Goal: Information Seeking & Learning: Find specific fact

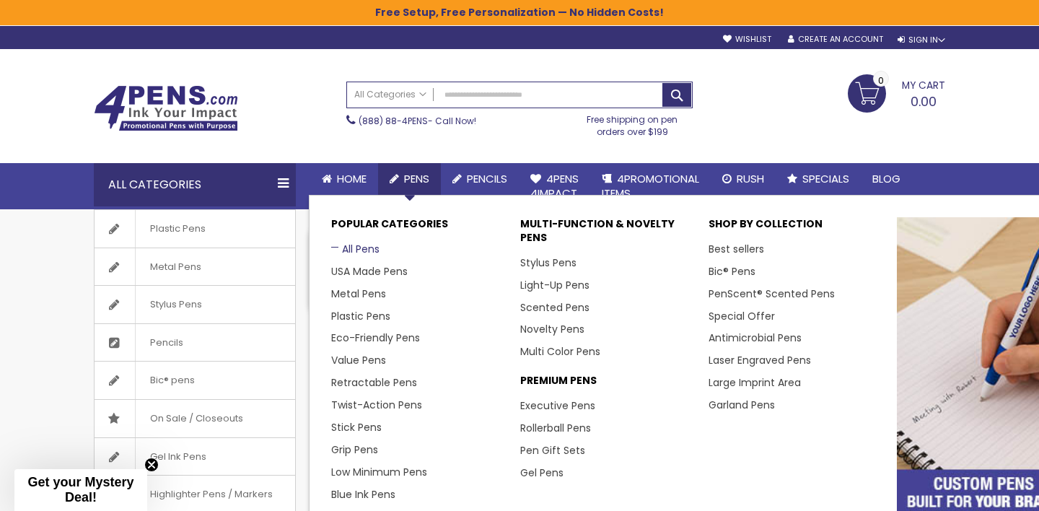
click at [355, 245] on link "All Pens" at bounding box center [355, 249] width 48 height 14
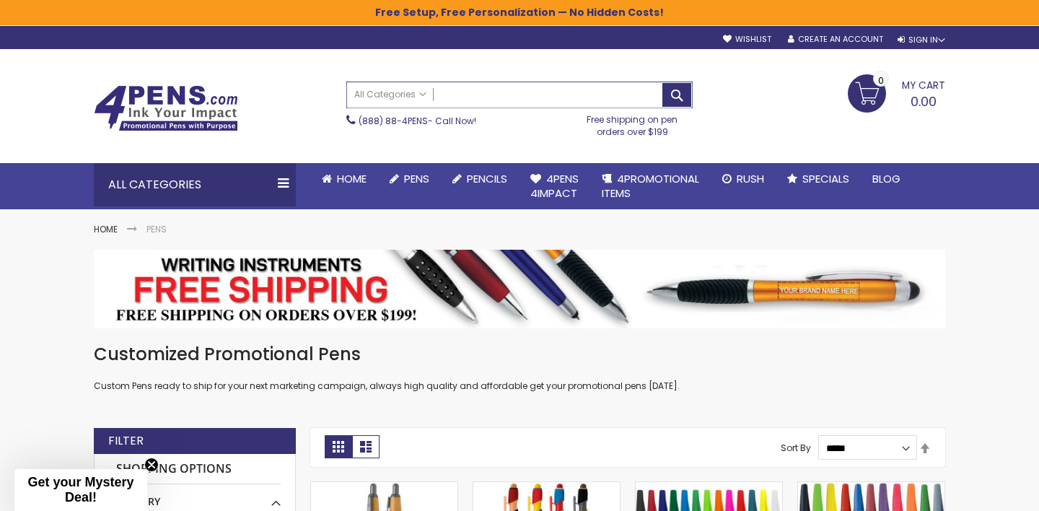
click at [486, 98] on input "Search" at bounding box center [519, 94] width 345 height 25
paste input "*******"
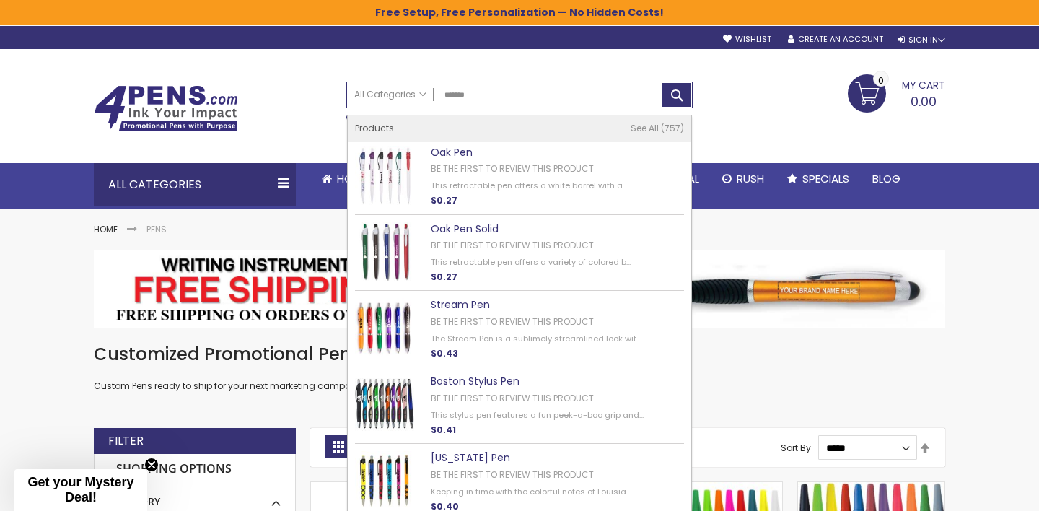
click at [457, 150] on link "Oak Pen" at bounding box center [452, 152] width 42 height 14
type input "*******"
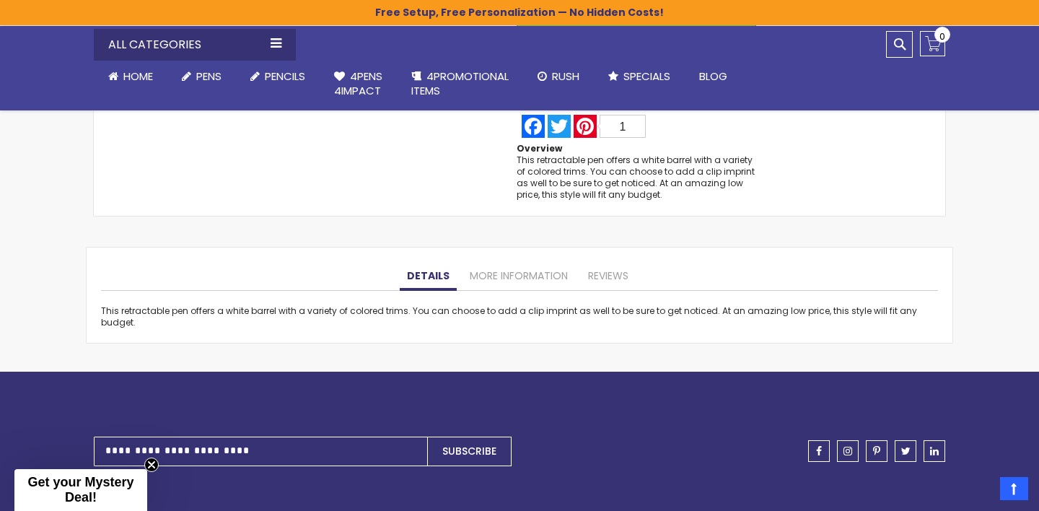
scroll to position [1087, 0]
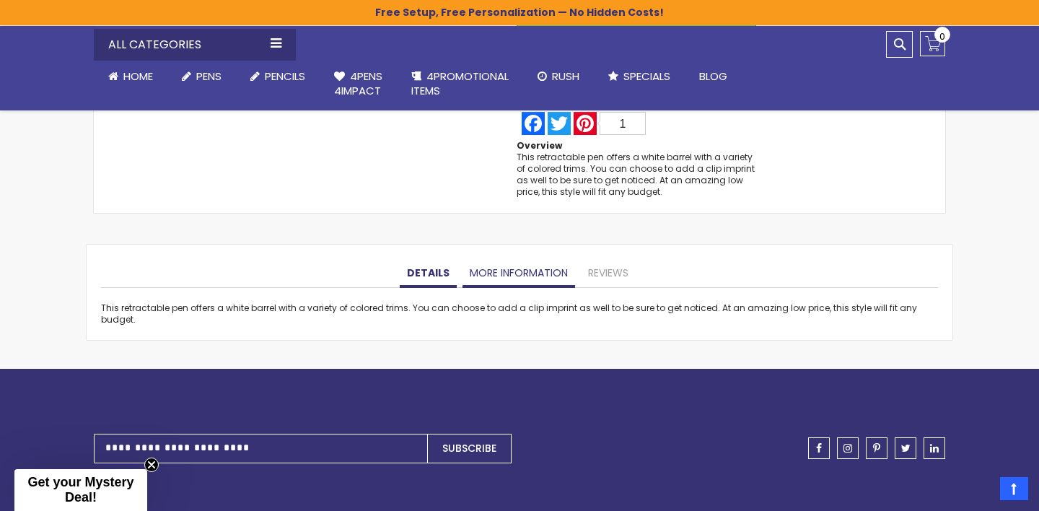
click at [541, 273] on link "More Information" at bounding box center [518, 273] width 113 height 29
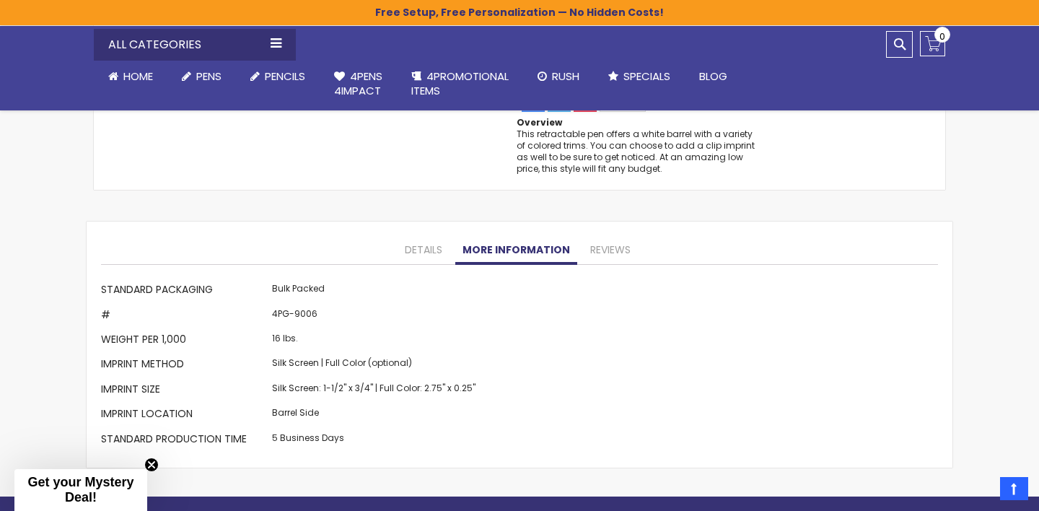
scroll to position [1119, 0]
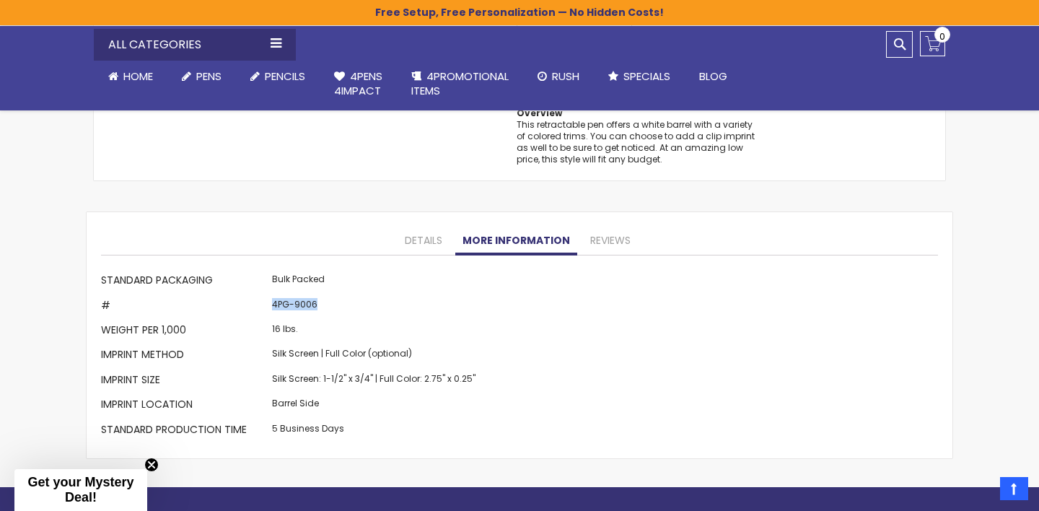
drag, startPoint x: 268, startPoint y: 302, endPoint x: 349, endPoint y: 307, distance: 80.9
click at [350, 307] on td "4PG-9006" at bounding box center [373, 306] width 211 height 25
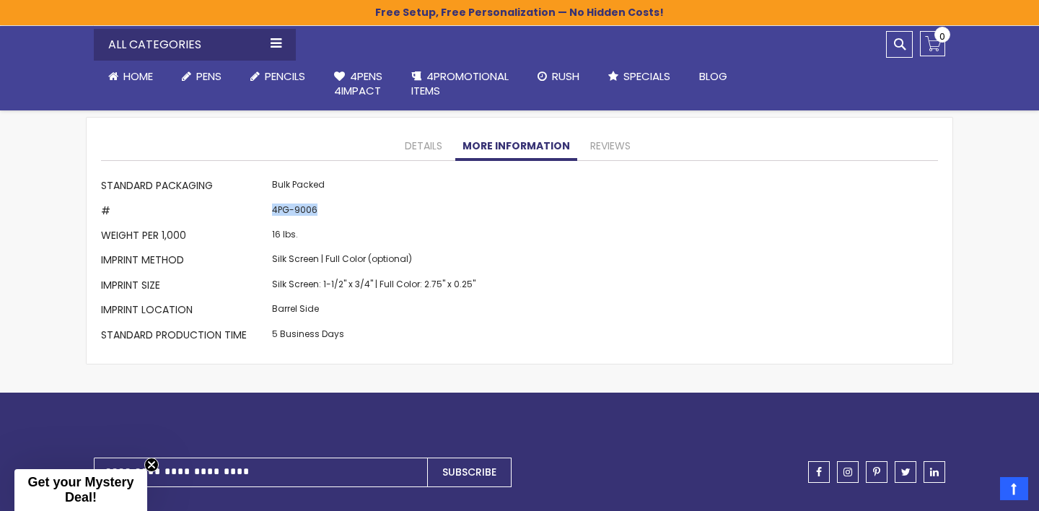
scroll to position [1188, 0]
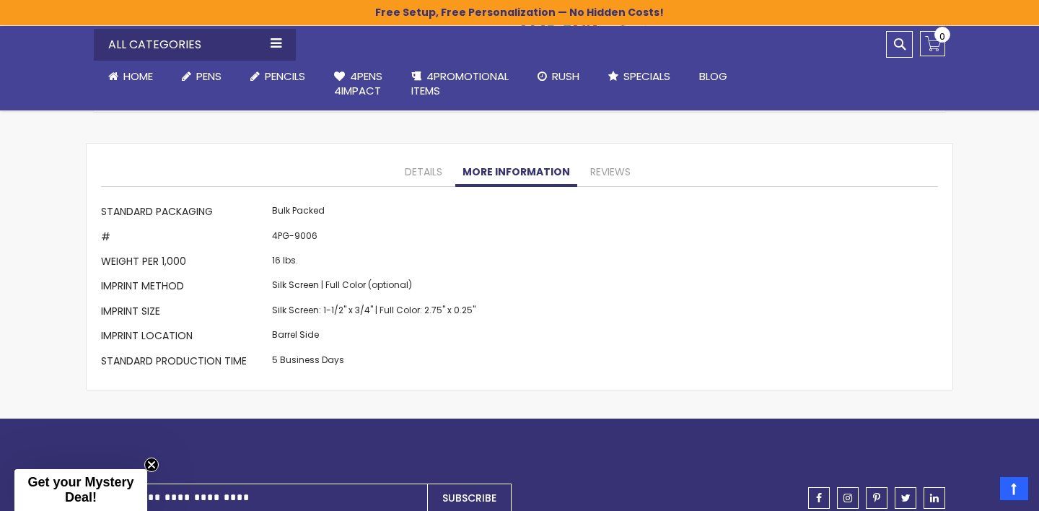
click at [331, 240] on td "4PG-9006" at bounding box center [373, 238] width 211 height 25
click at [331, 232] on td "4PG-9006" at bounding box center [373, 238] width 211 height 25
drag, startPoint x: 273, startPoint y: 237, endPoint x: 282, endPoint y: 238, distance: 9.4
click at [282, 238] on td "4PG-9006" at bounding box center [373, 238] width 211 height 25
click at [288, 240] on td "4PG-9006" at bounding box center [373, 238] width 211 height 25
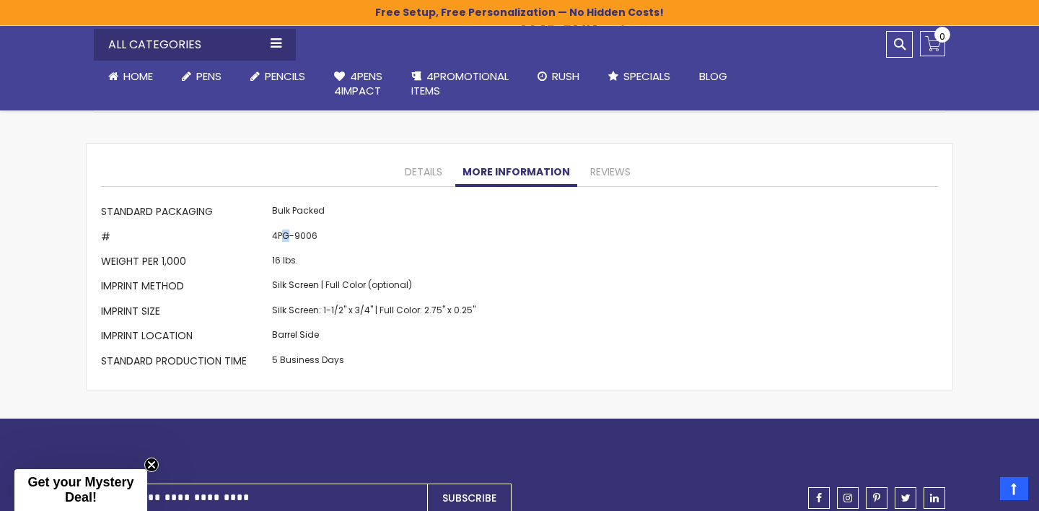
click at [289, 237] on td "4PG-9006" at bounding box center [373, 238] width 211 height 25
click at [324, 242] on td "4PG-9006" at bounding box center [373, 238] width 211 height 25
drag, startPoint x: 293, startPoint y: 237, endPoint x: 330, endPoint y: 242, distance: 37.1
click at [330, 242] on td "4PG-9006" at bounding box center [373, 238] width 211 height 25
click at [387, 236] on td "4PG-9006" at bounding box center [373, 238] width 211 height 25
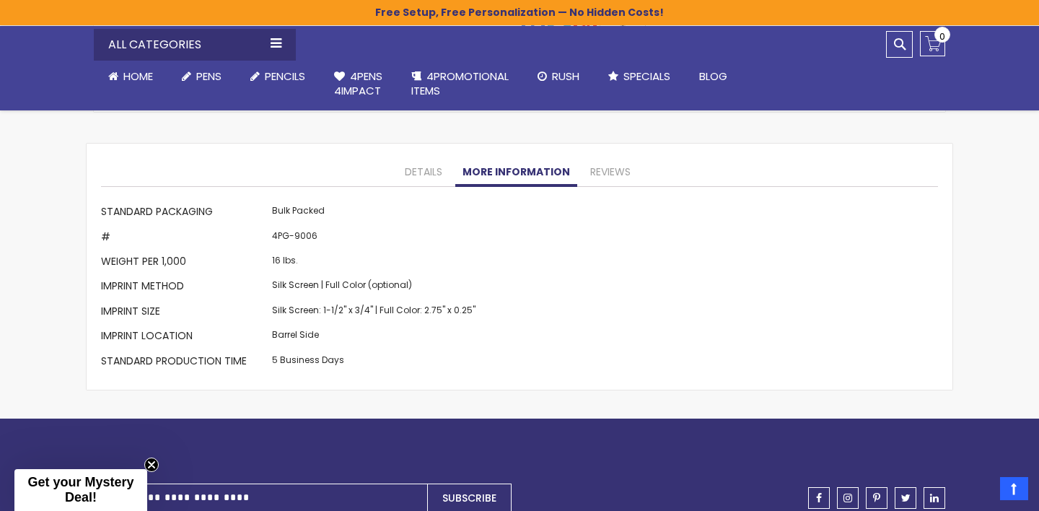
click at [301, 235] on td "4PG-9006" at bounding box center [373, 238] width 211 height 25
copy td "9006"
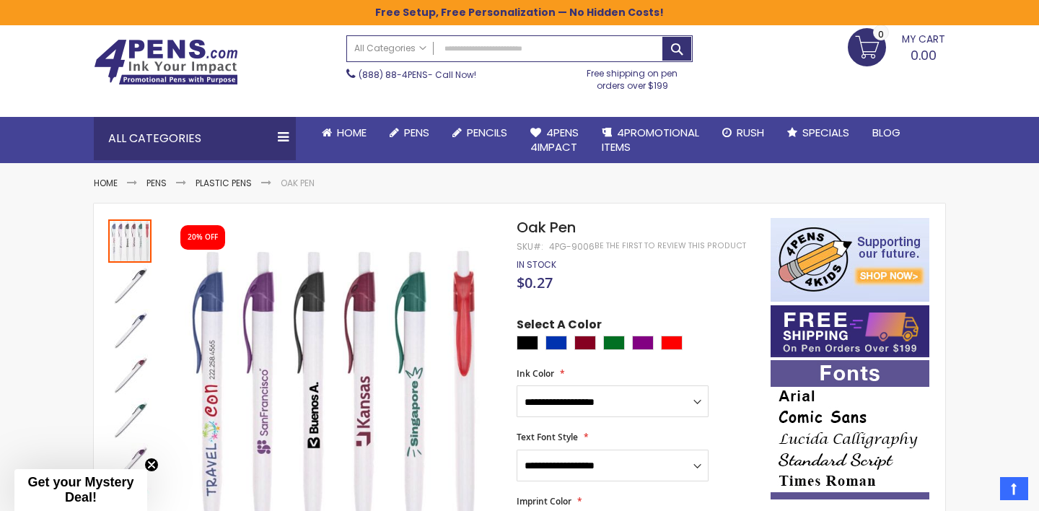
scroll to position [0, 0]
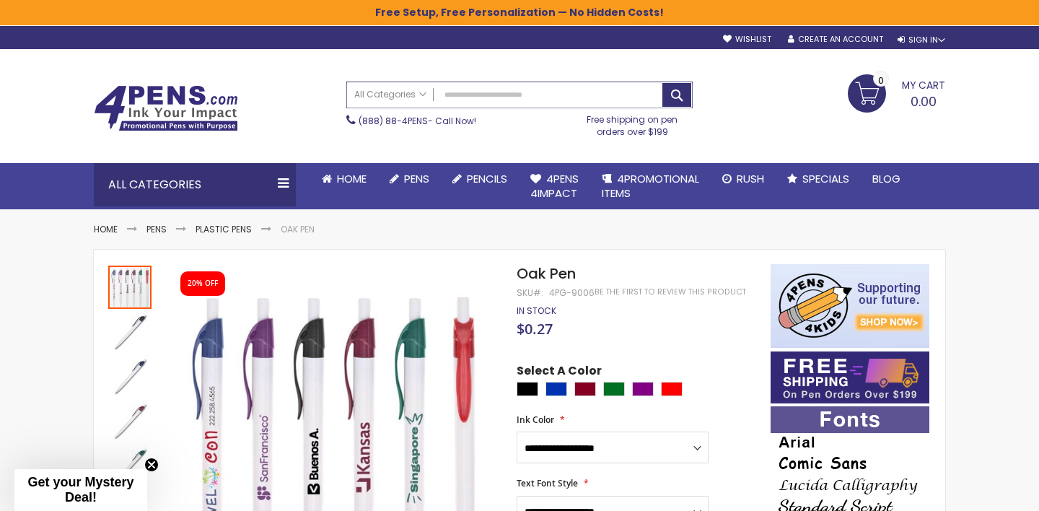
click at [483, 100] on input "Search" at bounding box center [519, 94] width 345 height 25
paste input "**********"
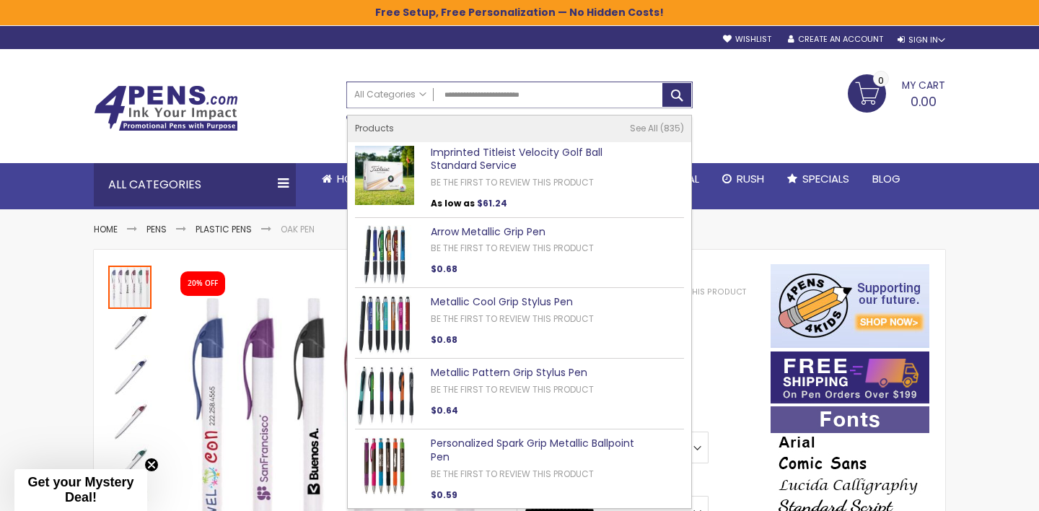
type input "**********"
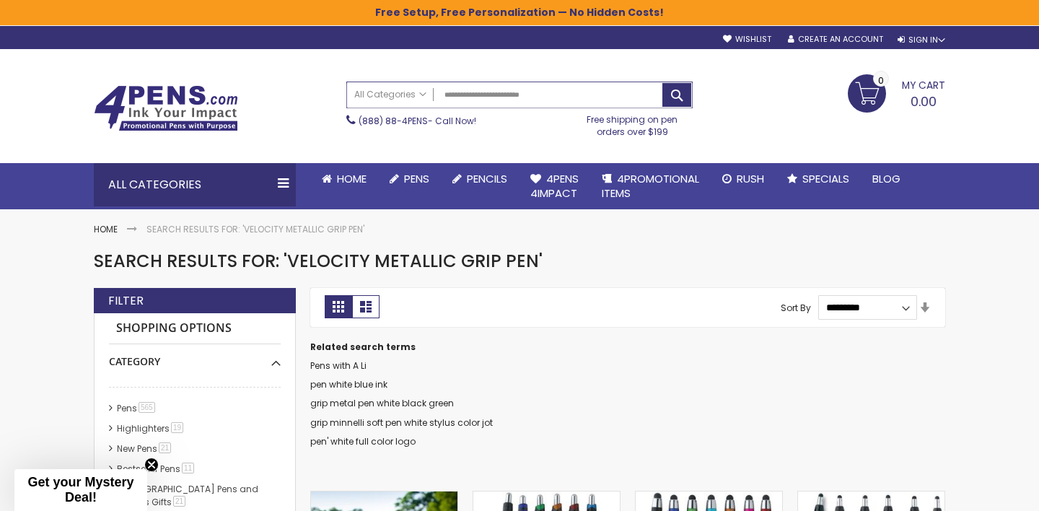
click at [458, 95] on input "**********" at bounding box center [519, 94] width 345 height 25
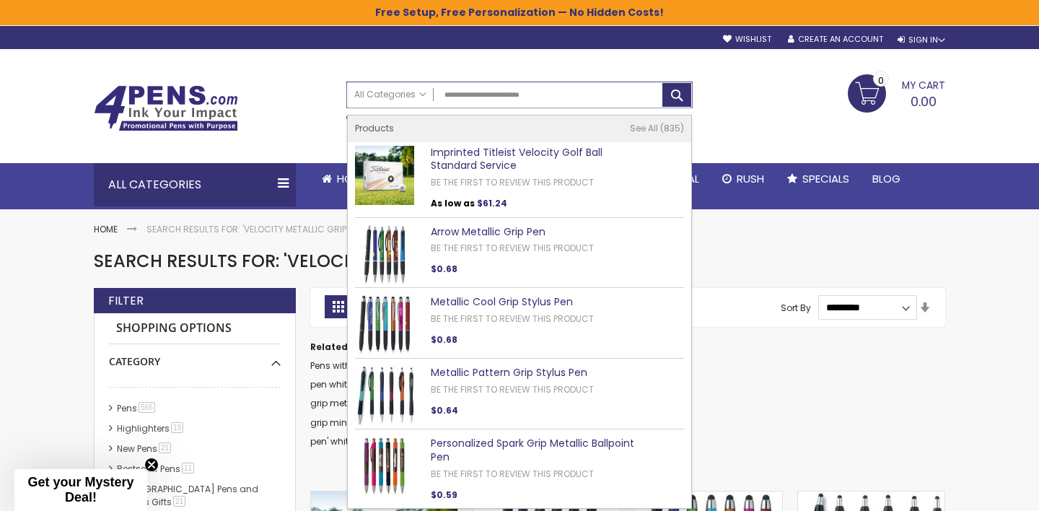
click at [458, 95] on input "**********" at bounding box center [519, 94] width 345 height 25
paste input "text"
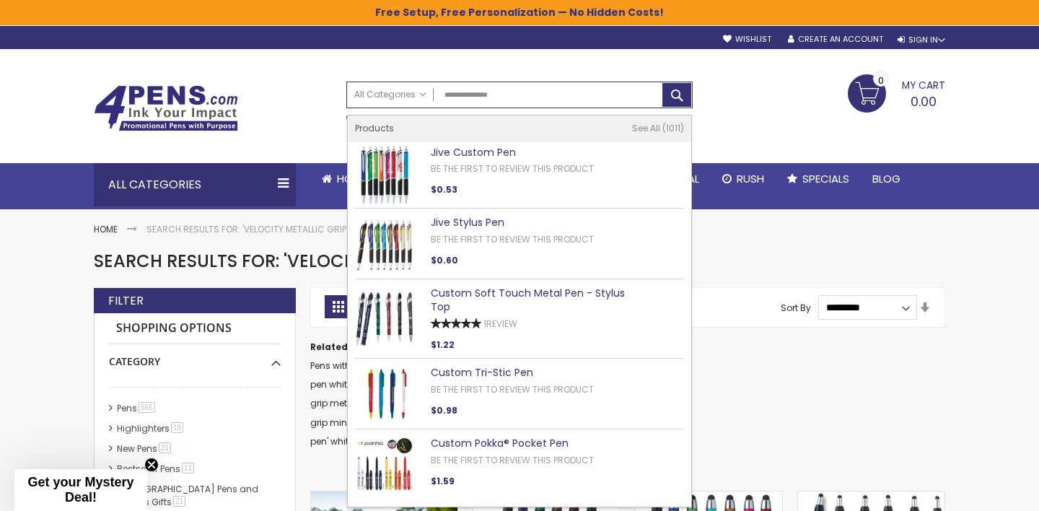
click at [506, 54] on div "Toggle Nav Search All Categories All Categories Pens Plastic Pens Metal Pens Gr…" at bounding box center [520, 105] width 866 height 113
click at [515, 92] on input "**********" at bounding box center [519, 94] width 345 height 25
paste input "text"
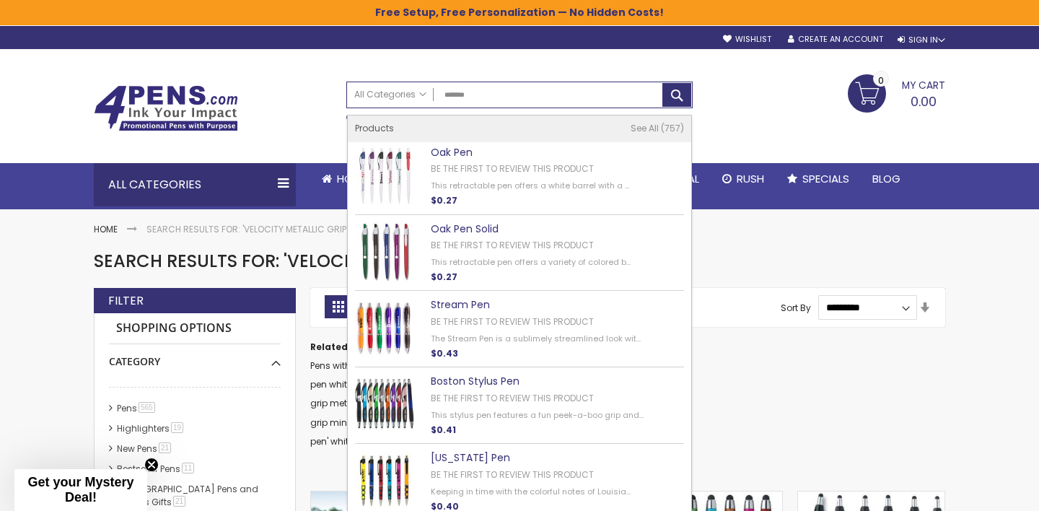
type input "*******"
click at [461, 153] on link "Oak Pen" at bounding box center [452, 152] width 42 height 14
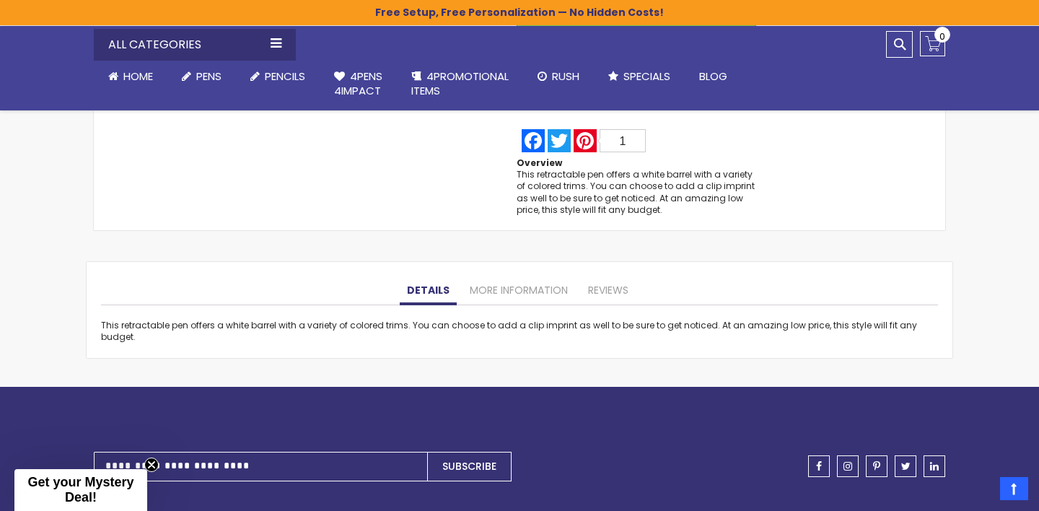
scroll to position [1073, 0]
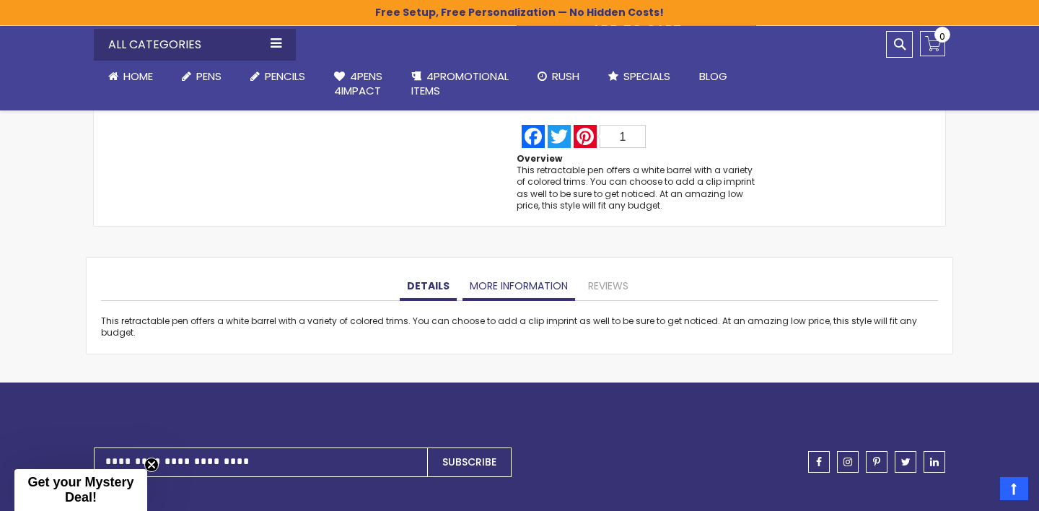
click at [524, 283] on link "More Information" at bounding box center [518, 286] width 113 height 29
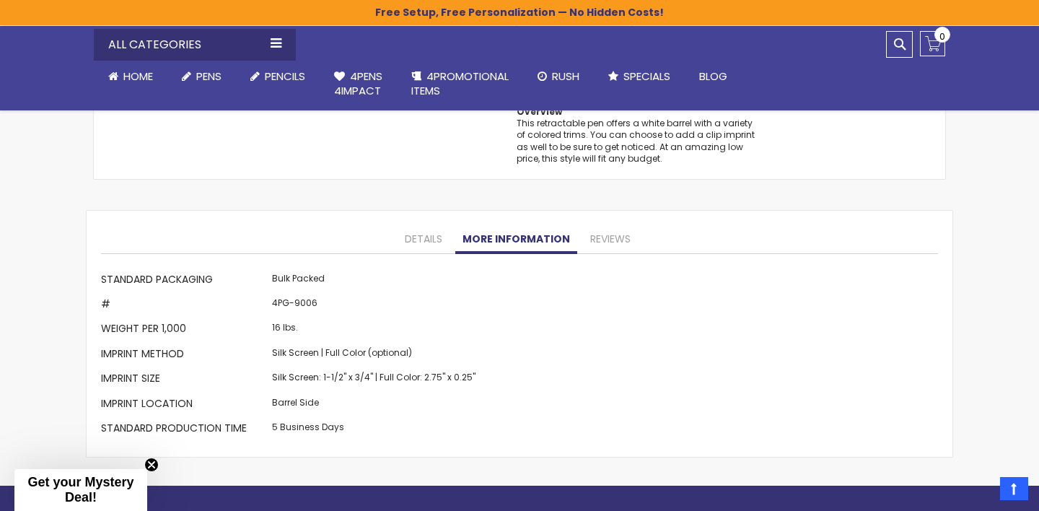
scroll to position [1130, 0]
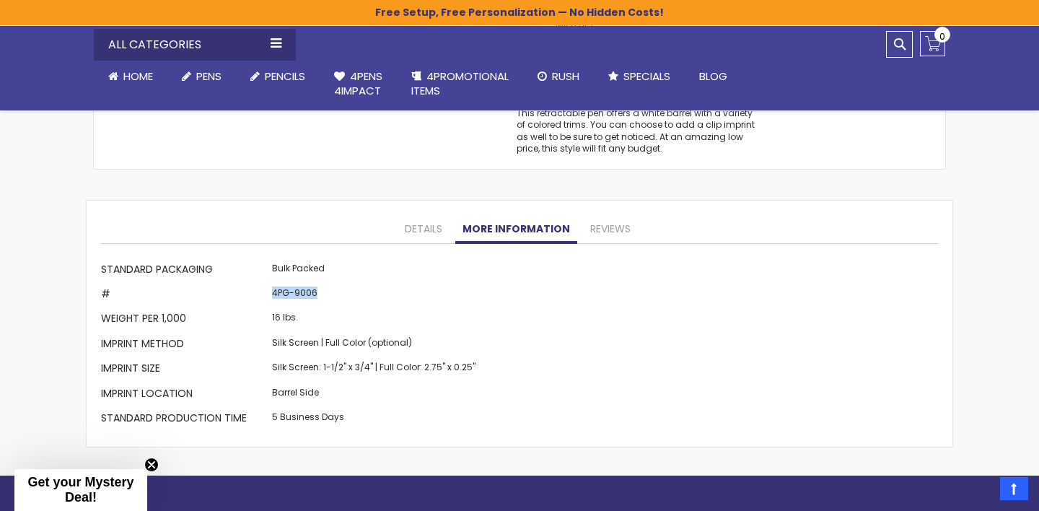
drag, startPoint x: 270, startPoint y: 294, endPoint x: 371, endPoint y: 294, distance: 101.7
click at [371, 294] on td "4PG-9006" at bounding box center [373, 295] width 211 height 25
drag, startPoint x: 281, startPoint y: 295, endPoint x: 290, endPoint y: 296, distance: 8.7
click at [290, 296] on td "4PG-9006" at bounding box center [373, 295] width 211 height 25
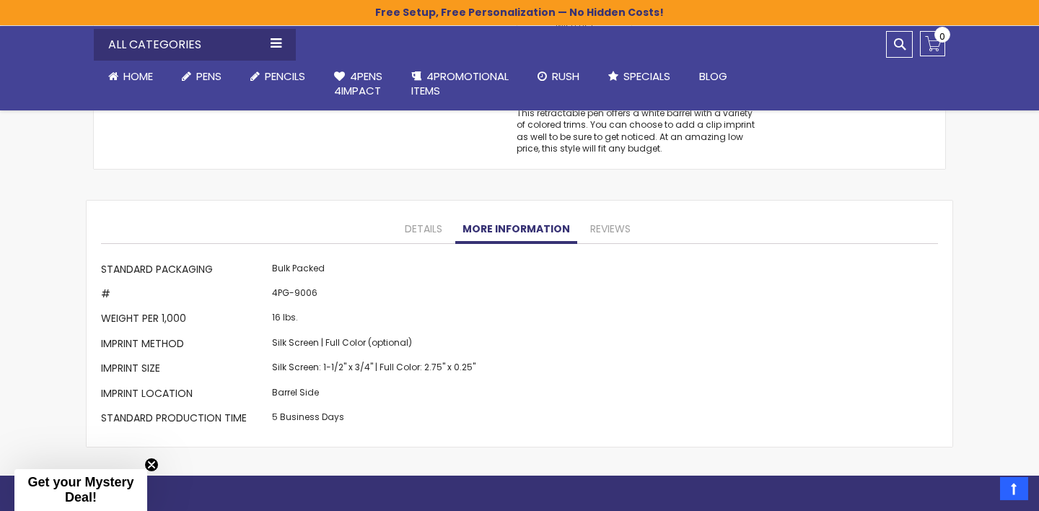
click at [338, 299] on td "4PG-9006" at bounding box center [373, 295] width 211 height 25
click at [291, 296] on td "4PG-9006" at bounding box center [373, 295] width 211 height 25
drag, startPoint x: 281, startPoint y: 295, endPoint x: 294, endPoint y: 294, distance: 13.0
click at [294, 295] on td "4PG-9006" at bounding box center [373, 295] width 211 height 25
click at [429, 306] on td "4PG-9006" at bounding box center [373, 295] width 211 height 25
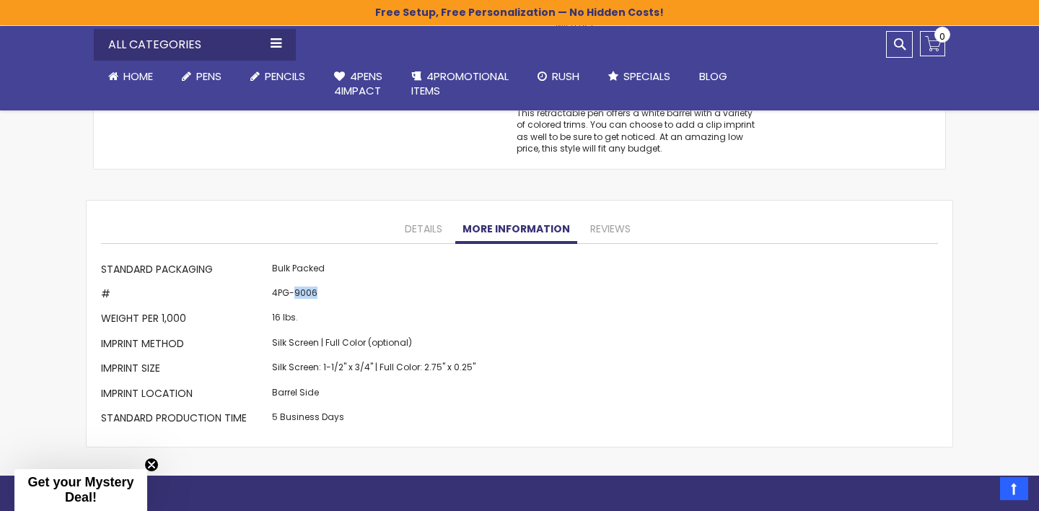
drag, startPoint x: 294, startPoint y: 295, endPoint x: 319, endPoint y: 295, distance: 25.2
click at [319, 295] on td "4PG-9006" at bounding box center [373, 295] width 211 height 25
click at [302, 293] on td "4PG-9006" at bounding box center [373, 295] width 211 height 25
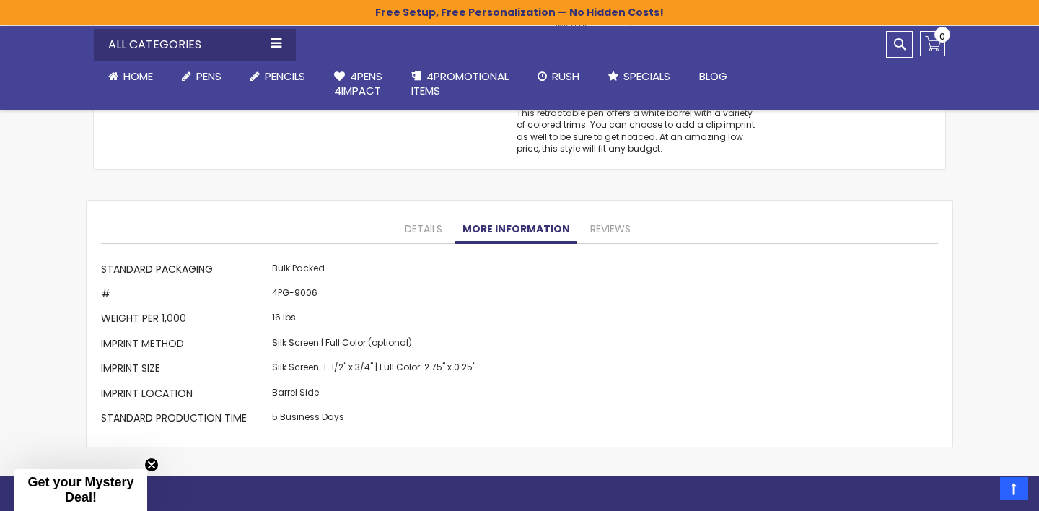
click at [308, 296] on td "4PG-9006" at bounding box center [373, 295] width 211 height 25
copy td "9006"
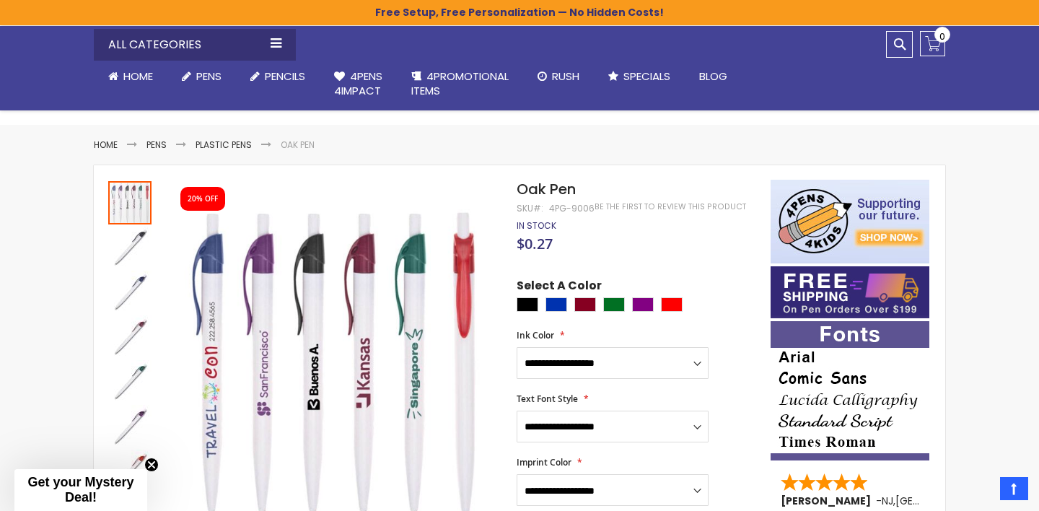
scroll to position [0, 0]
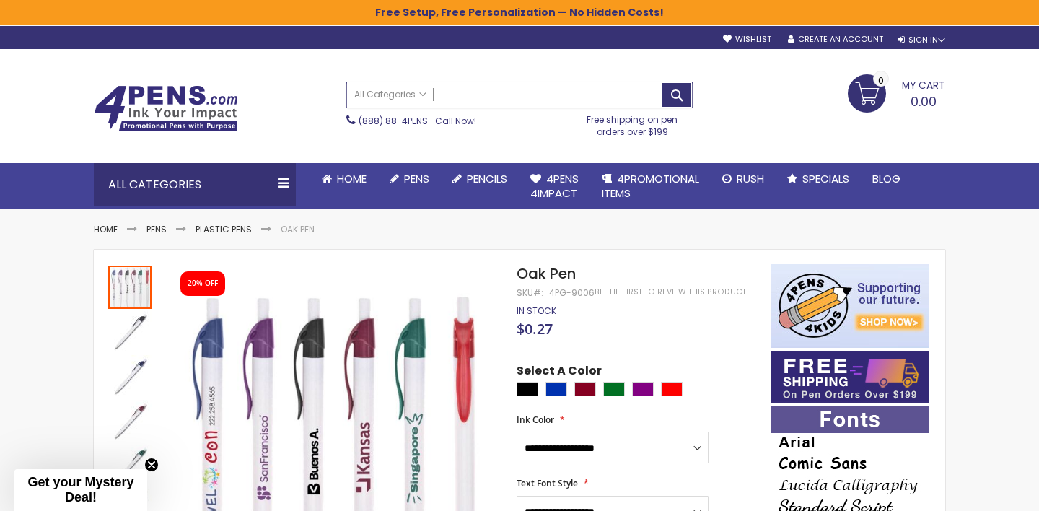
click at [515, 100] on input "Search" at bounding box center [519, 94] width 345 height 25
paste input "**********"
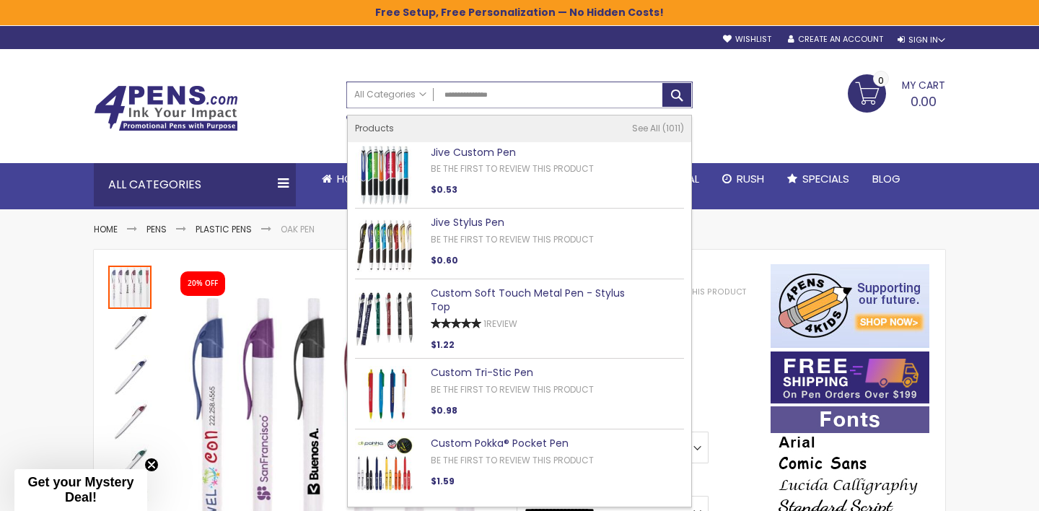
type input "**********"
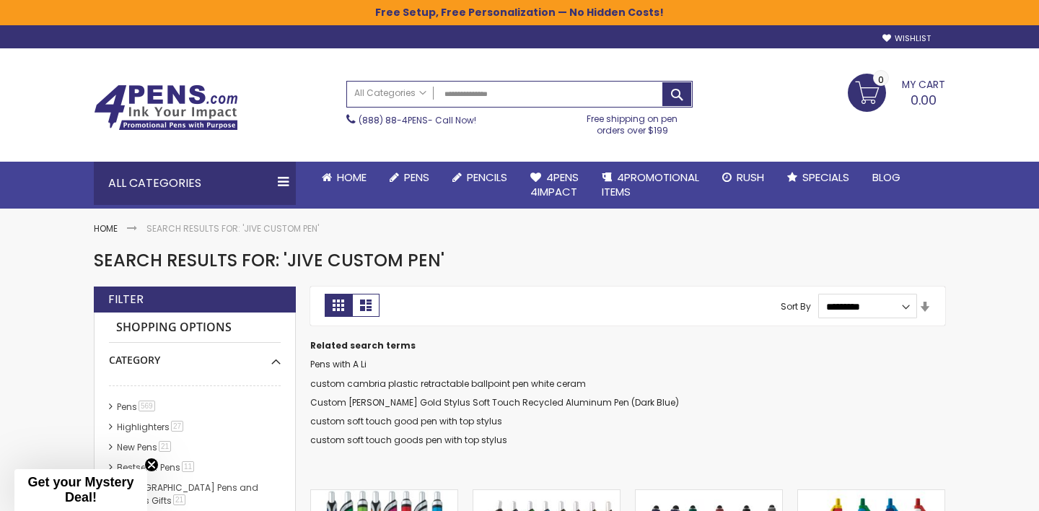
scroll to position [223, 0]
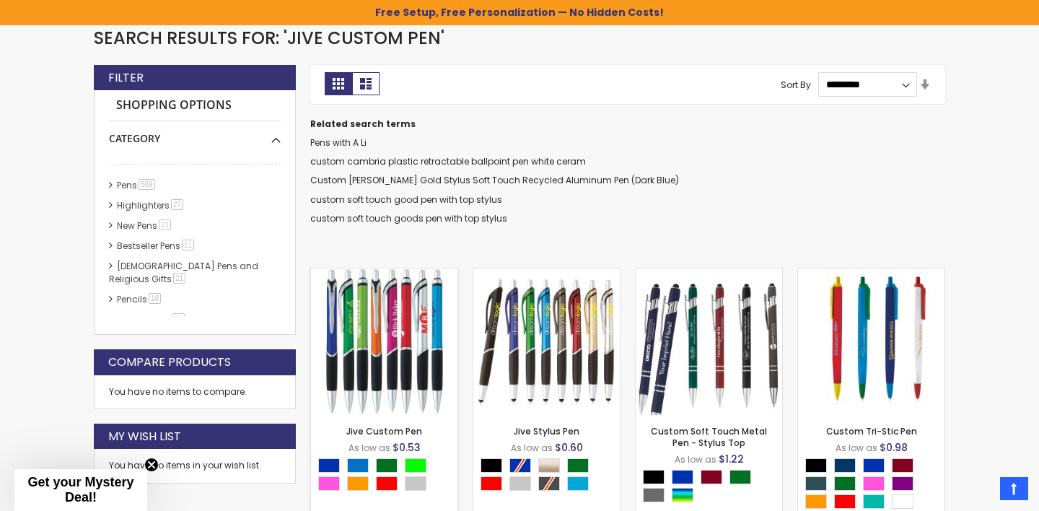
click at [384, 338] on img at bounding box center [384, 341] width 146 height 146
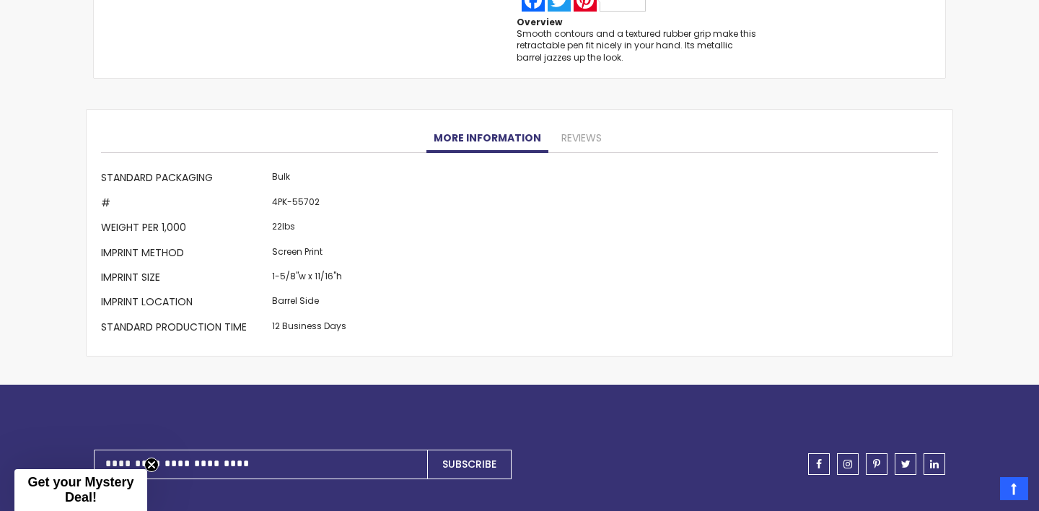
scroll to position [1218, 0]
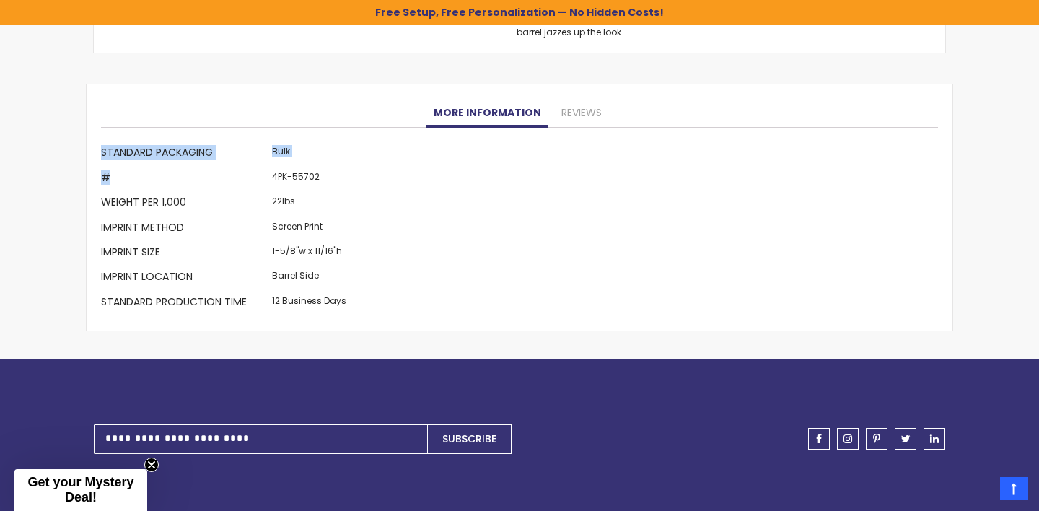
drag, startPoint x: 263, startPoint y: 175, endPoint x: 345, endPoint y: 175, distance: 81.5
click at [346, 175] on div "More Information Standard Packaging Bulk # 4PK-55702 Weight per 1,000 22lbs Imp…" at bounding box center [519, 229] width 837 height 174
click at [330, 175] on td "4PK-55702" at bounding box center [309, 179] width 82 height 25
click at [287, 177] on td "4PK-55702" at bounding box center [309, 179] width 82 height 25
drag, startPoint x: 292, startPoint y: 176, endPoint x: 322, endPoint y: 172, distance: 30.5
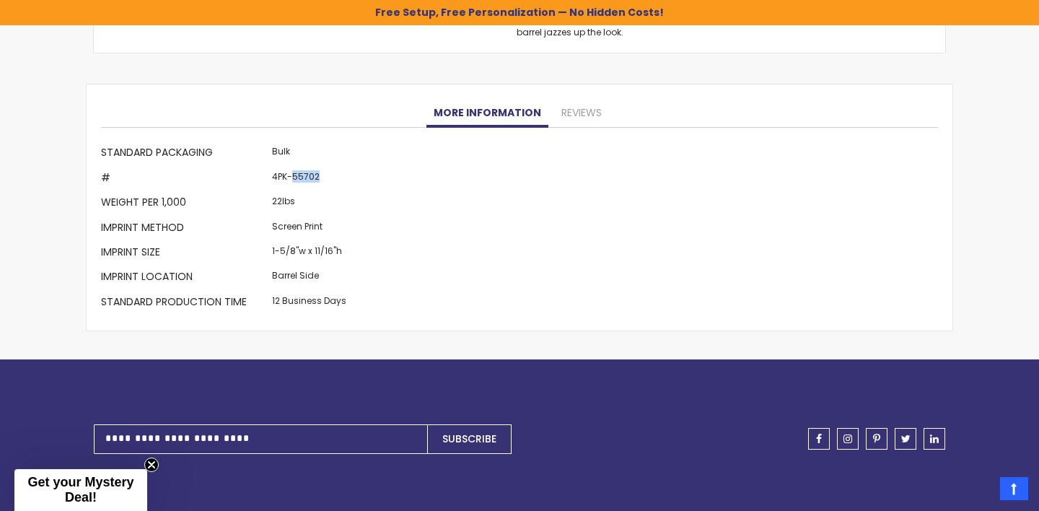
click at [322, 172] on td "4PK-55702" at bounding box center [309, 179] width 82 height 25
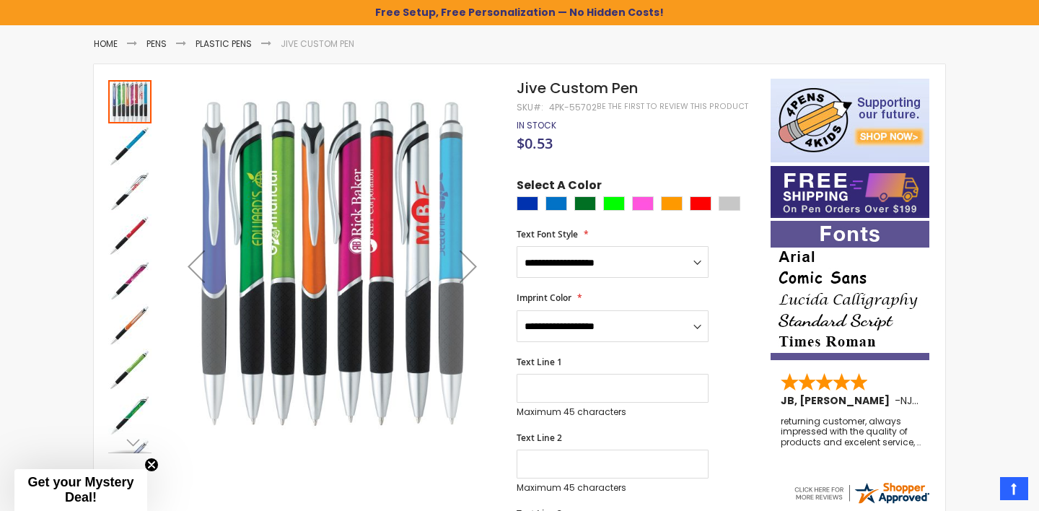
scroll to position [149, 0]
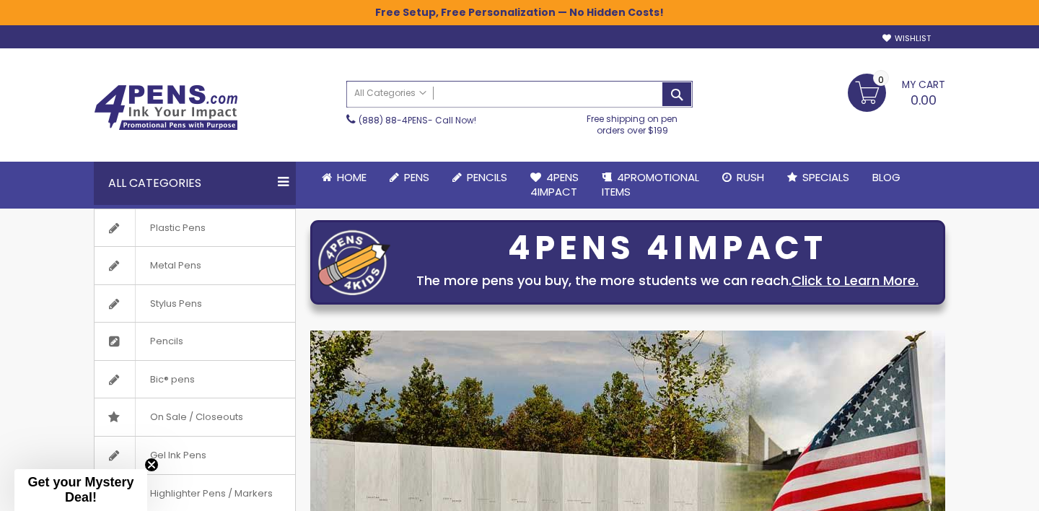
click at [519, 92] on input "Search" at bounding box center [519, 94] width 345 height 25
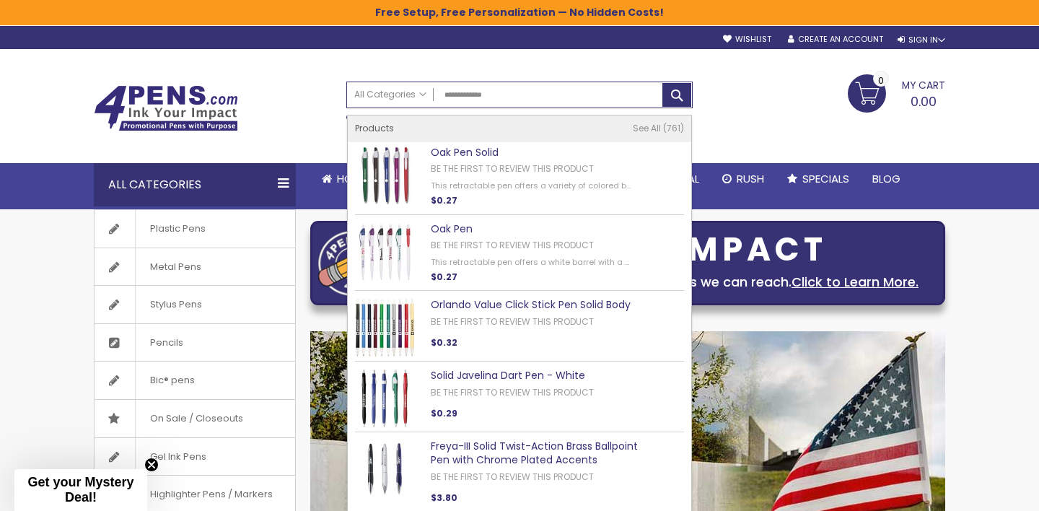
type input "**********"
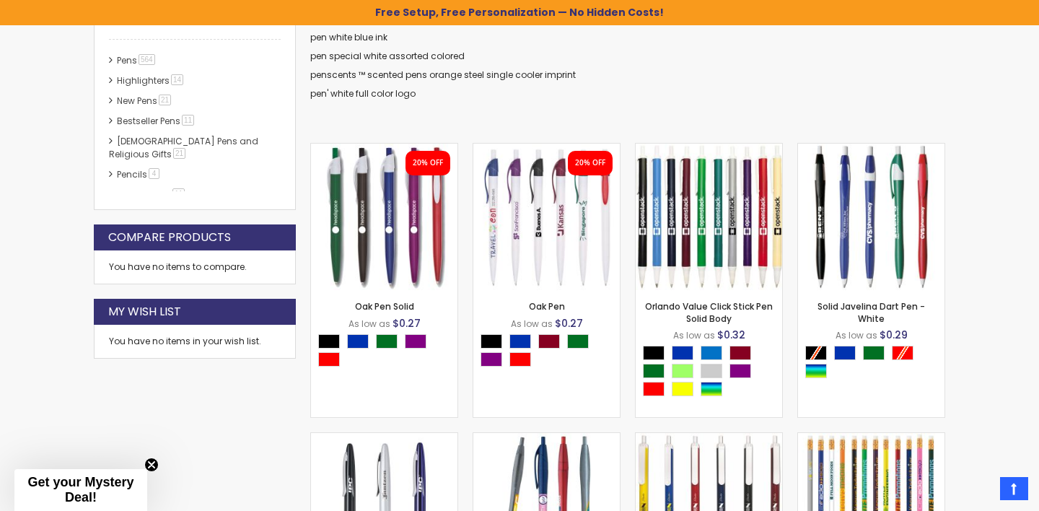
scroll to position [354, 0]
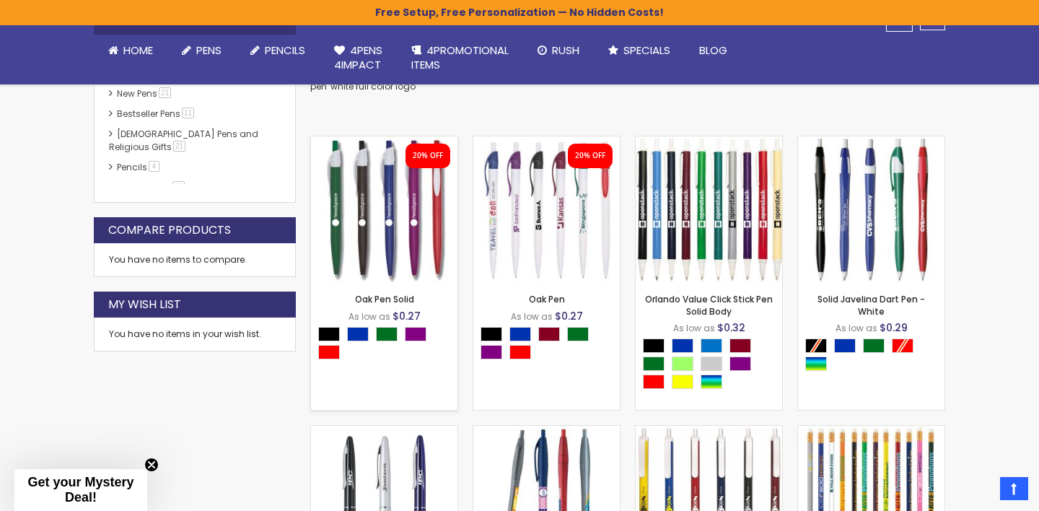
click at [413, 259] on div "- *** + Add to Cart" at bounding box center [384, 259] width 146 height 25
click at [397, 233] on img at bounding box center [384, 209] width 146 height 146
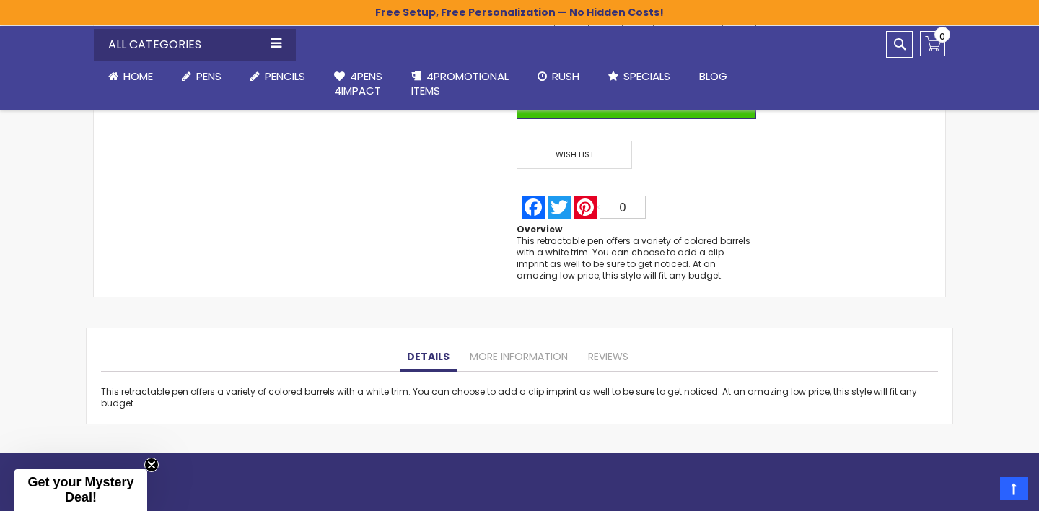
scroll to position [1008, 0]
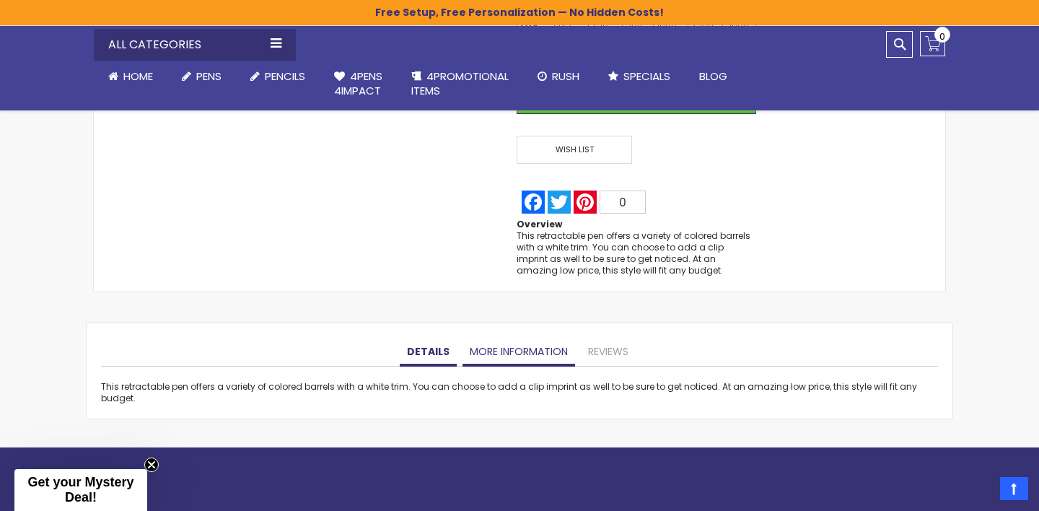
click at [486, 356] on link "More Information" at bounding box center [518, 352] width 113 height 29
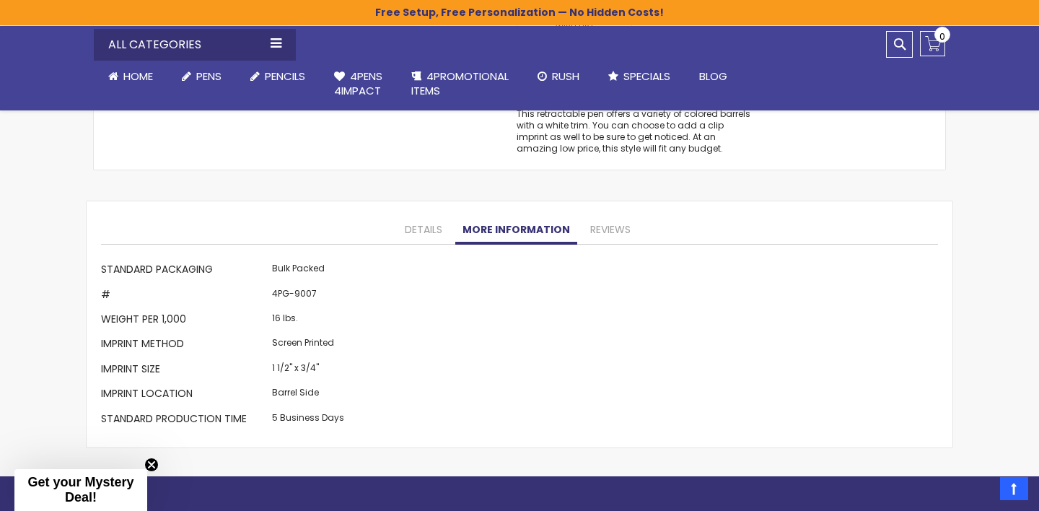
scroll to position [1126, 0]
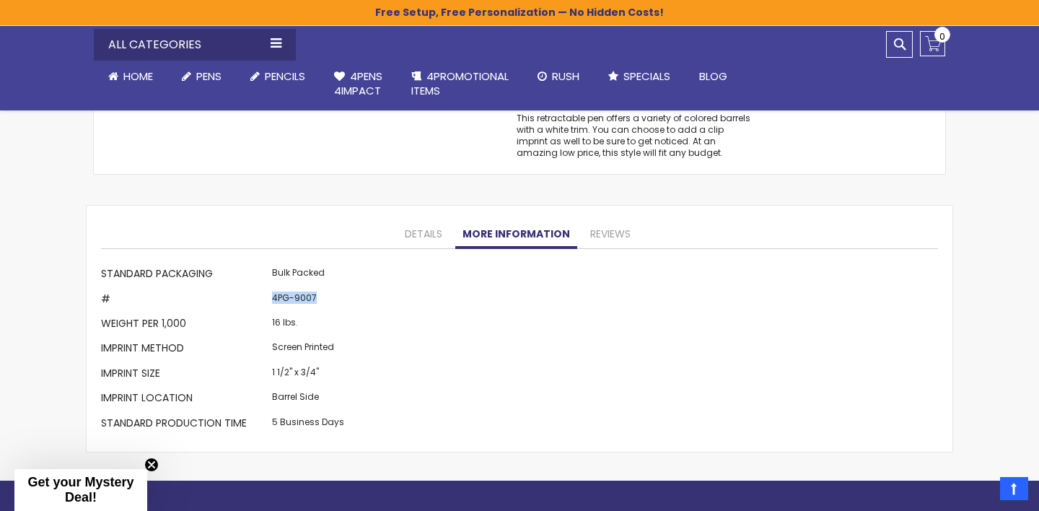
drag, startPoint x: 268, startPoint y: 298, endPoint x: 335, endPoint y: 293, distance: 67.3
click at [335, 293] on td "4PG-9007" at bounding box center [307, 300] width 79 height 25
click at [320, 299] on td "4PG-9007" at bounding box center [307, 300] width 79 height 25
drag, startPoint x: 315, startPoint y: 298, endPoint x: 273, endPoint y: 298, distance: 42.6
click at [273, 298] on td "4PG-9007" at bounding box center [307, 300] width 79 height 25
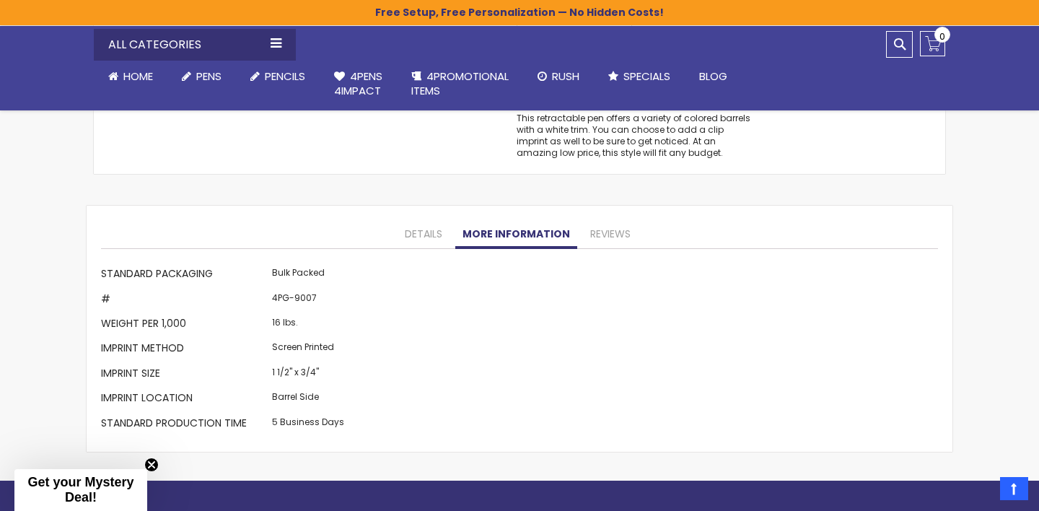
click at [333, 298] on td "4PG-9007" at bounding box center [307, 300] width 79 height 25
click at [297, 299] on td "4PG-9007" at bounding box center [307, 300] width 79 height 25
copy td "9007"
click at [299, 305] on td "4PG-9007" at bounding box center [307, 300] width 79 height 25
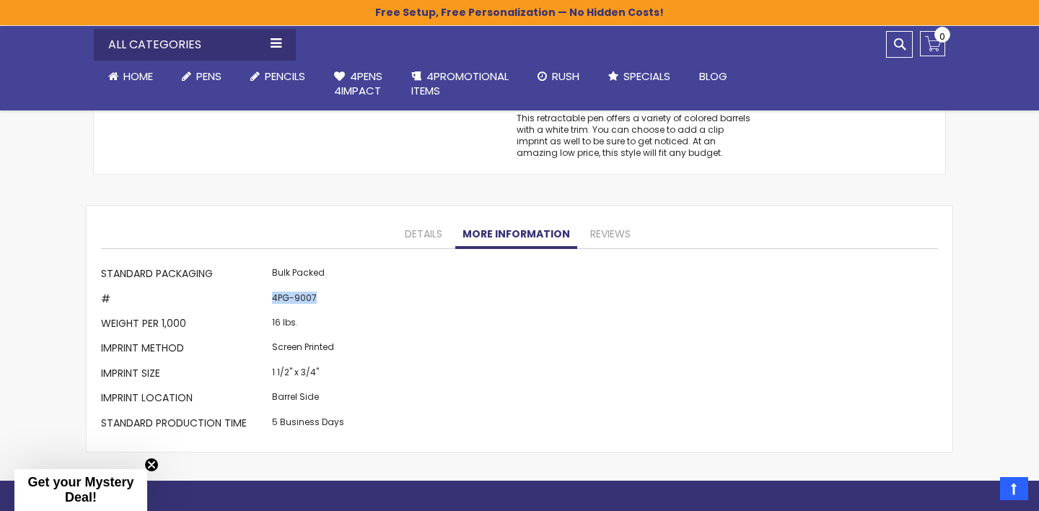
drag, startPoint x: 270, startPoint y: 297, endPoint x: 338, endPoint y: 299, distance: 68.5
click at [338, 299] on td "4PG-9007" at bounding box center [307, 300] width 79 height 25
click at [306, 297] on td "4PG-9007" at bounding box center [307, 300] width 79 height 25
click at [299, 297] on td "4PG-9007" at bounding box center [307, 300] width 79 height 25
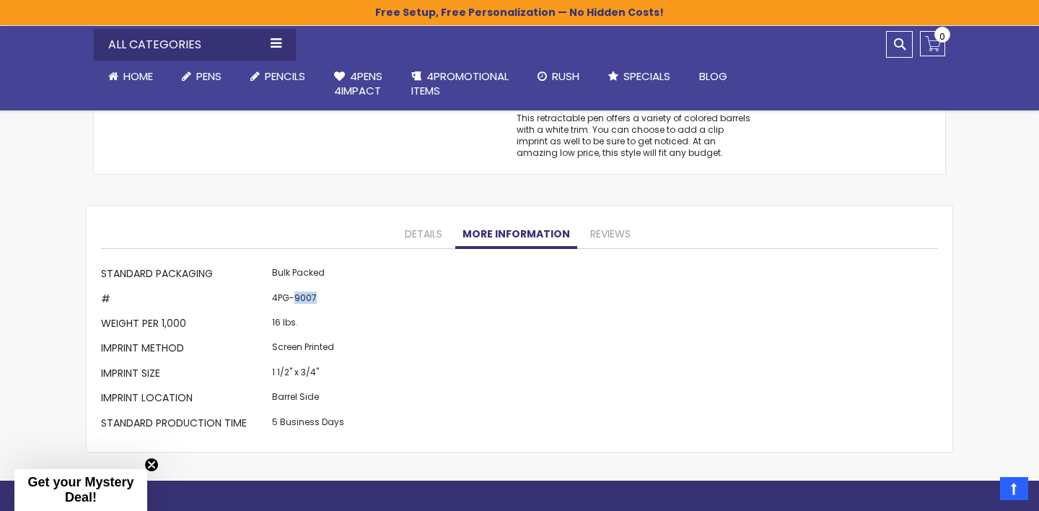
copy td "9007"
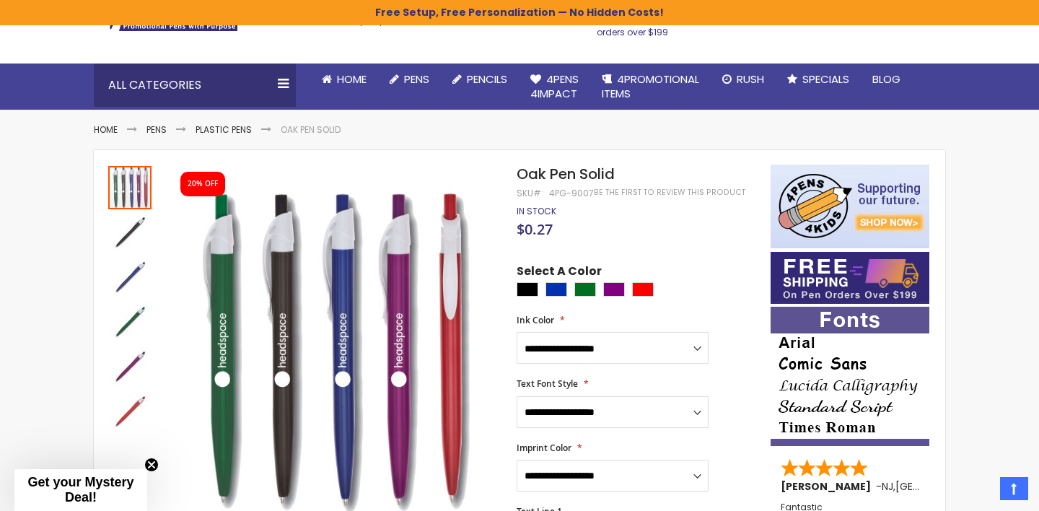
scroll to position [0, 0]
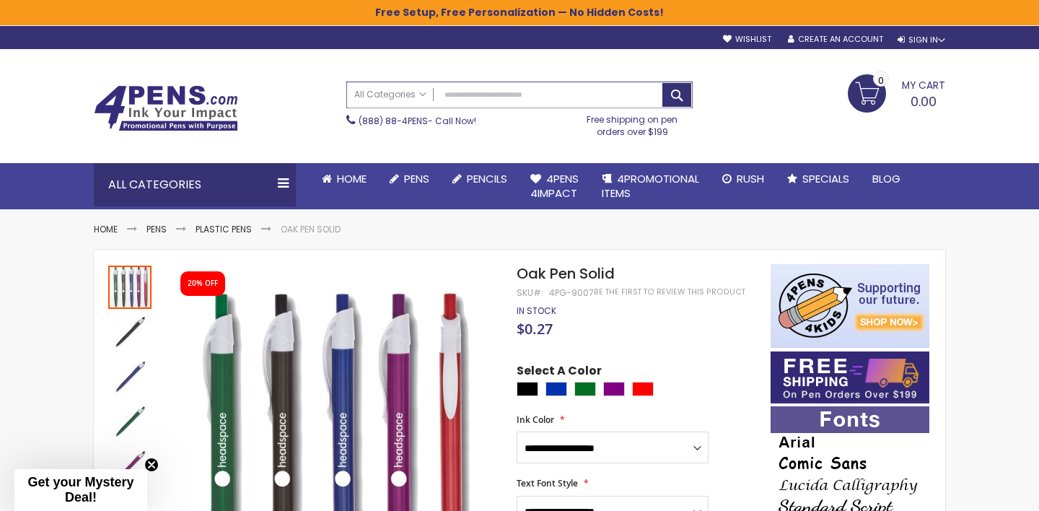
click at [504, 102] on input "Search" at bounding box center [519, 94] width 345 height 25
paste input "**********"
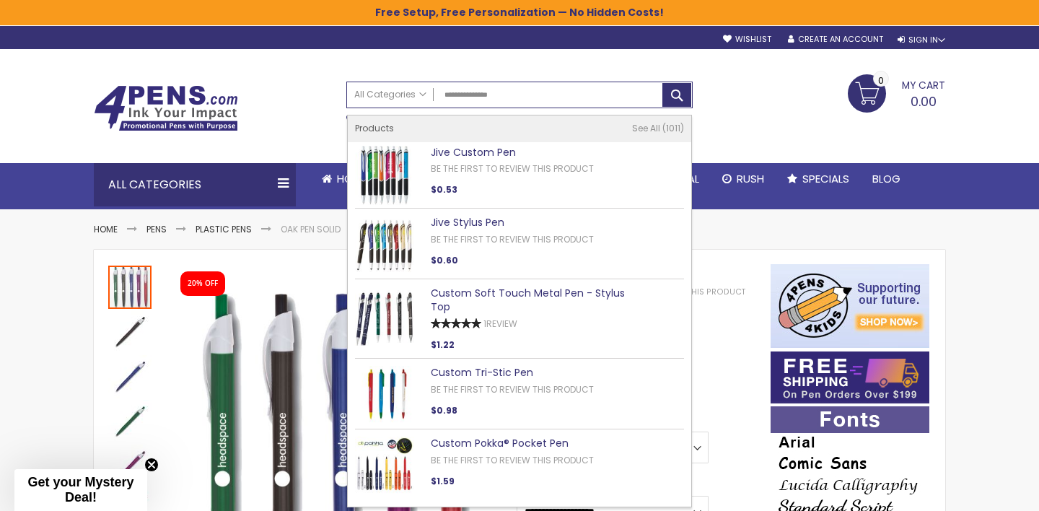
click at [466, 147] on link "Jive Custom Pen" at bounding box center [473, 152] width 85 height 14
type input "**********"
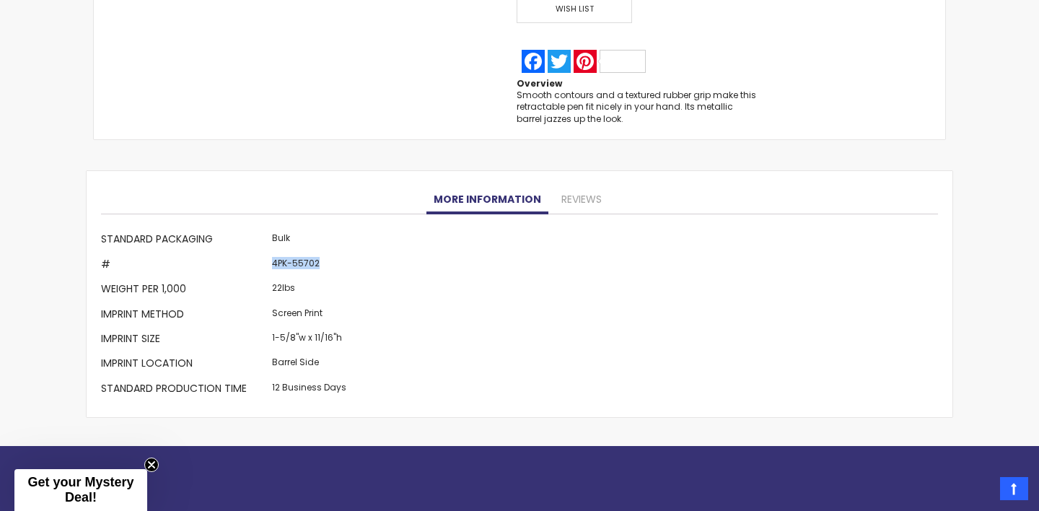
scroll to position [1156, 0]
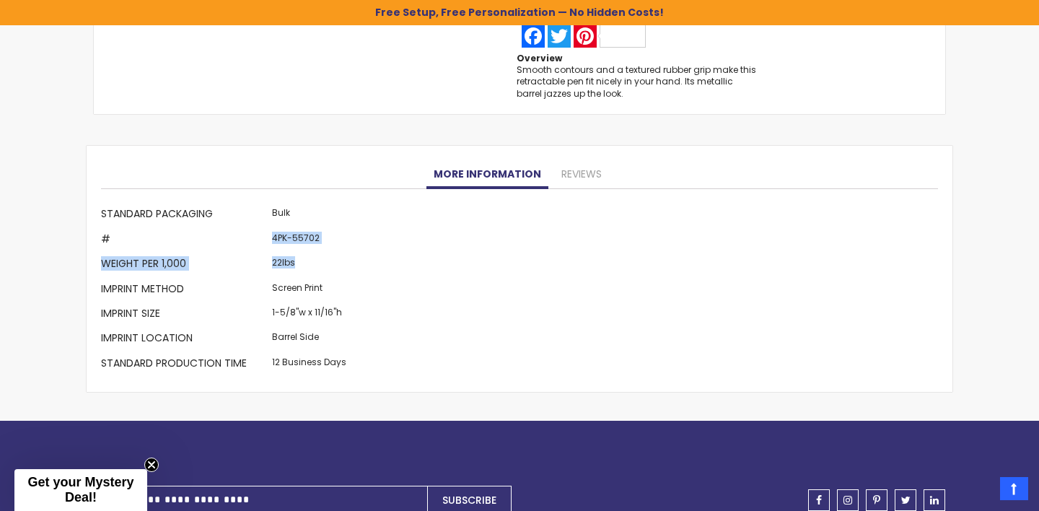
drag, startPoint x: 272, startPoint y: 265, endPoint x: 322, endPoint y: 263, distance: 49.8
click at [322, 264] on tbody "Standard Packaging Bulk # 4PK-55702 Weight per 1,000 22lbs Imprint Method Scree…" at bounding box center [225, 290] width 249 height 174
click at [348, 233] on div "More Information Standard Packaging Bulk # 4PK-55702 Weight per 1,000 22lbs Imp…" at bounding box center [519, 290] width 837 height 174
click at [299, 239] on td "4PK-55702" at bounding box center [309, 240] width 82 height 25
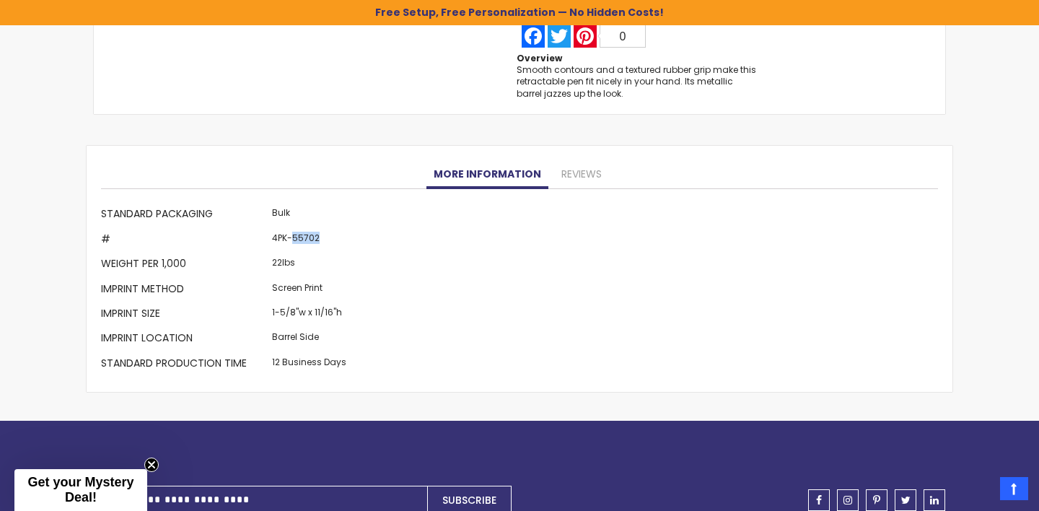
copy td "55702"
